Goal: Transaction & Acquisition: Subscribe to service/newsletter

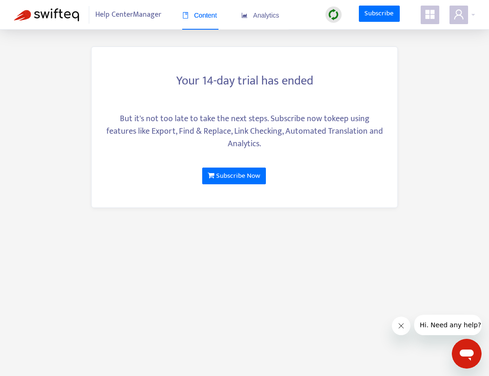
click at [69, 13] on img at bounding box center [46, 14] width 65 height 13
click at [368, 14] on link "Subscribe" at bounding box center [379, 14] width 41 height 17
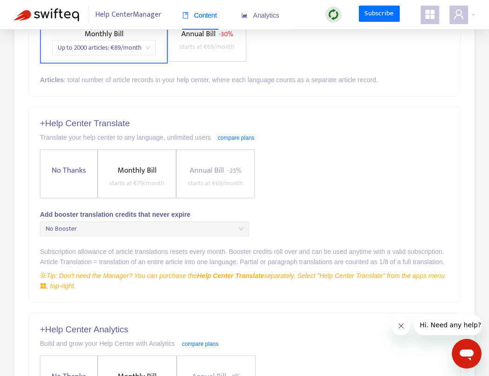
scroll to position [160, 0]
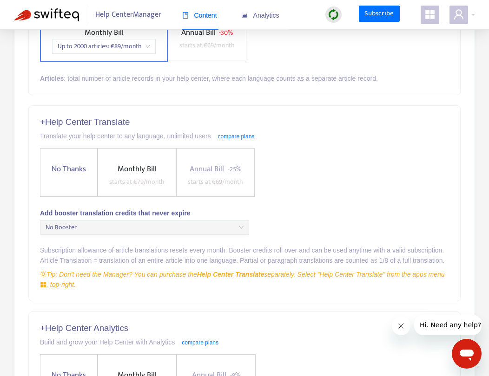
click at [67, 160] on label "No Thanks" at bounding box center [69, 172] width 58 height 49
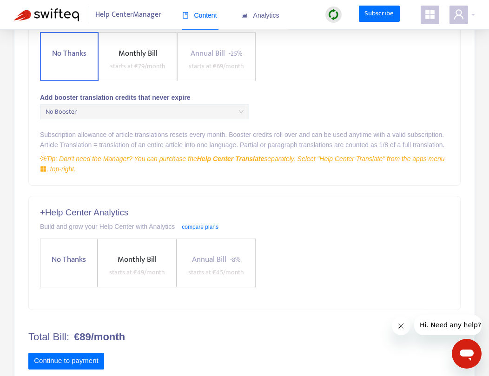
scroll to position [280, 0]
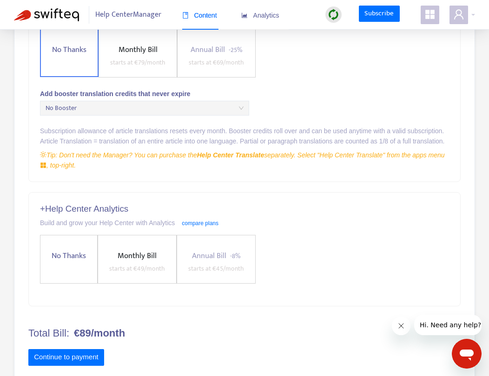
click at [53, 270] on label "No Thanks" at bounding box center [69, 259] width 58 height 49
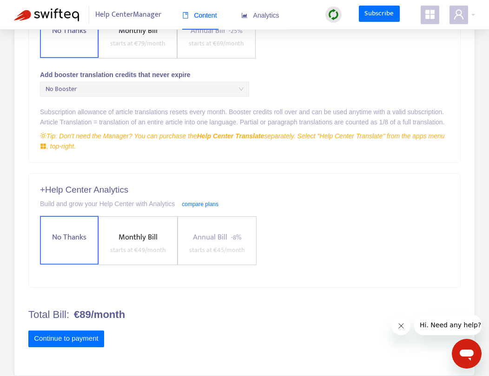
scroll to position [320, 0]
click at [54, 337] on button "Continue to payment" at bounding box center [66, 339] width 76 height 17
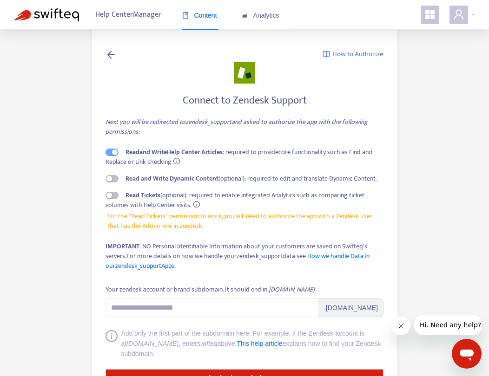
click at [131, 14] on span "Help Center Manager" at bounding box center [128, 15] width 66 height 18
click at [110, 55] on icon at bounding box center [110, 55] width 11 height 12
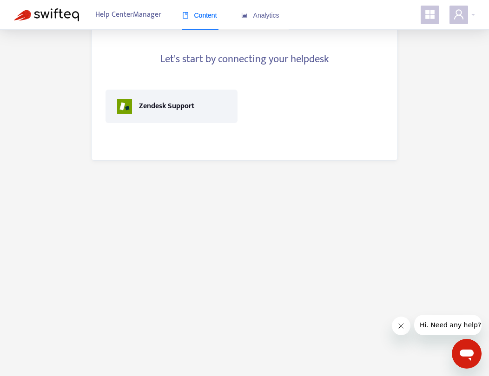
click at [125, 15] on span "Help Center Manager" at bounding box center [128, 15] width 66 height 18
click at [265, 14] on span "Analytics" at bounding box center [260, 15] width 38 height 7
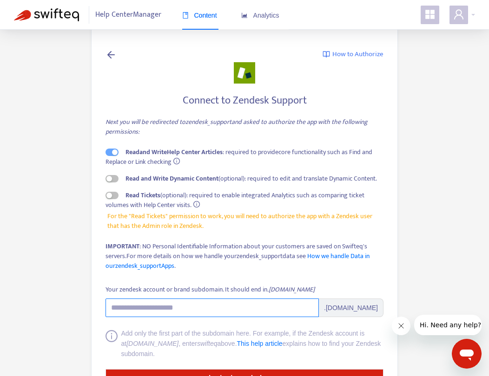
click at [183, 305] on input "Your zendesk account or brand subdomain. It should end in .[DOMAIN_NAME]" at bounding box center [211, 308] width 213 height 19
paste input "**********"
type input "**********"
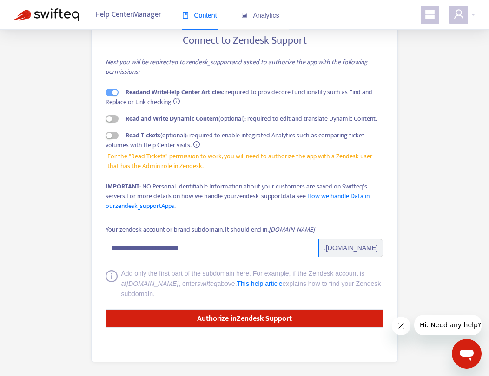
scroll to position [59, 0]
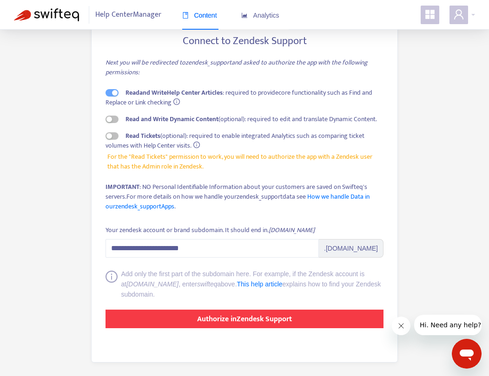
click at [235, 314] on strong "Authorize in Zendesk Support" at bounding box center [244, 319] width 95 height 13
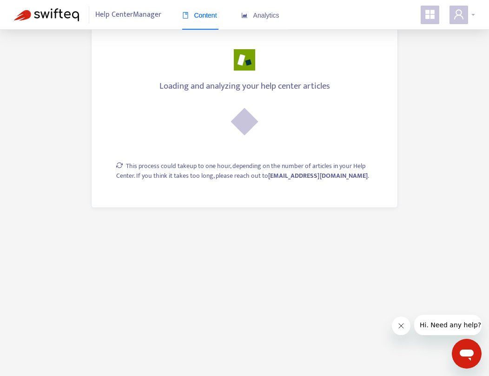
click at [474, 13] on div at bounding box center [462, 15] width 26 height 19
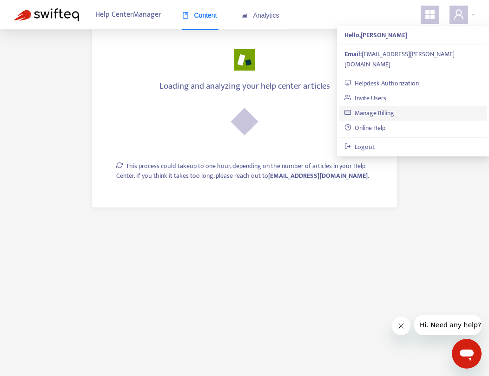
click at [394, 108] on link "Manage Billing" at bounding box center [369, 113] width 50 height 11
